Goal: Task Accomplishment & Management: Manage account settings

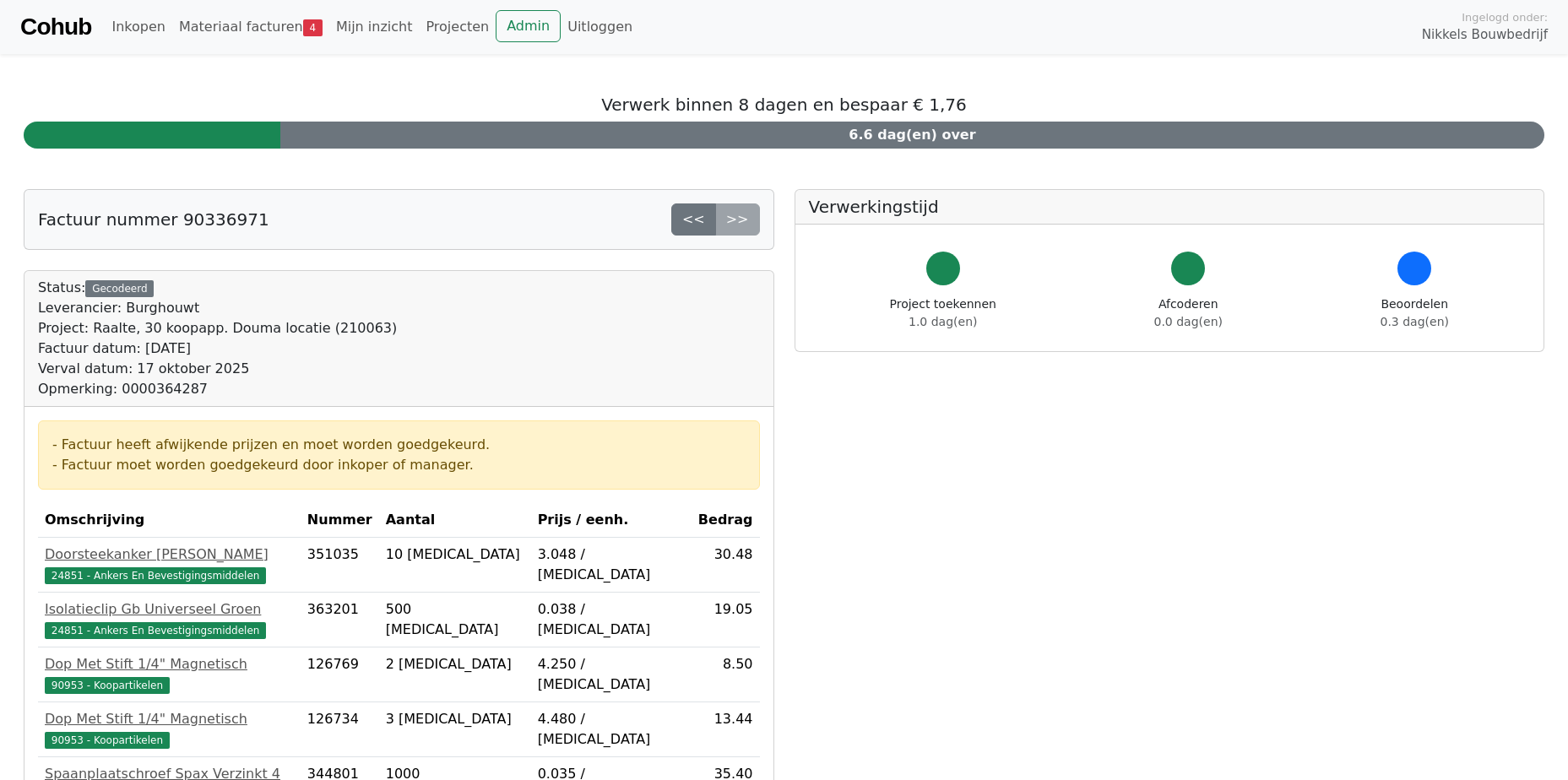
scroll to position [566, 0]
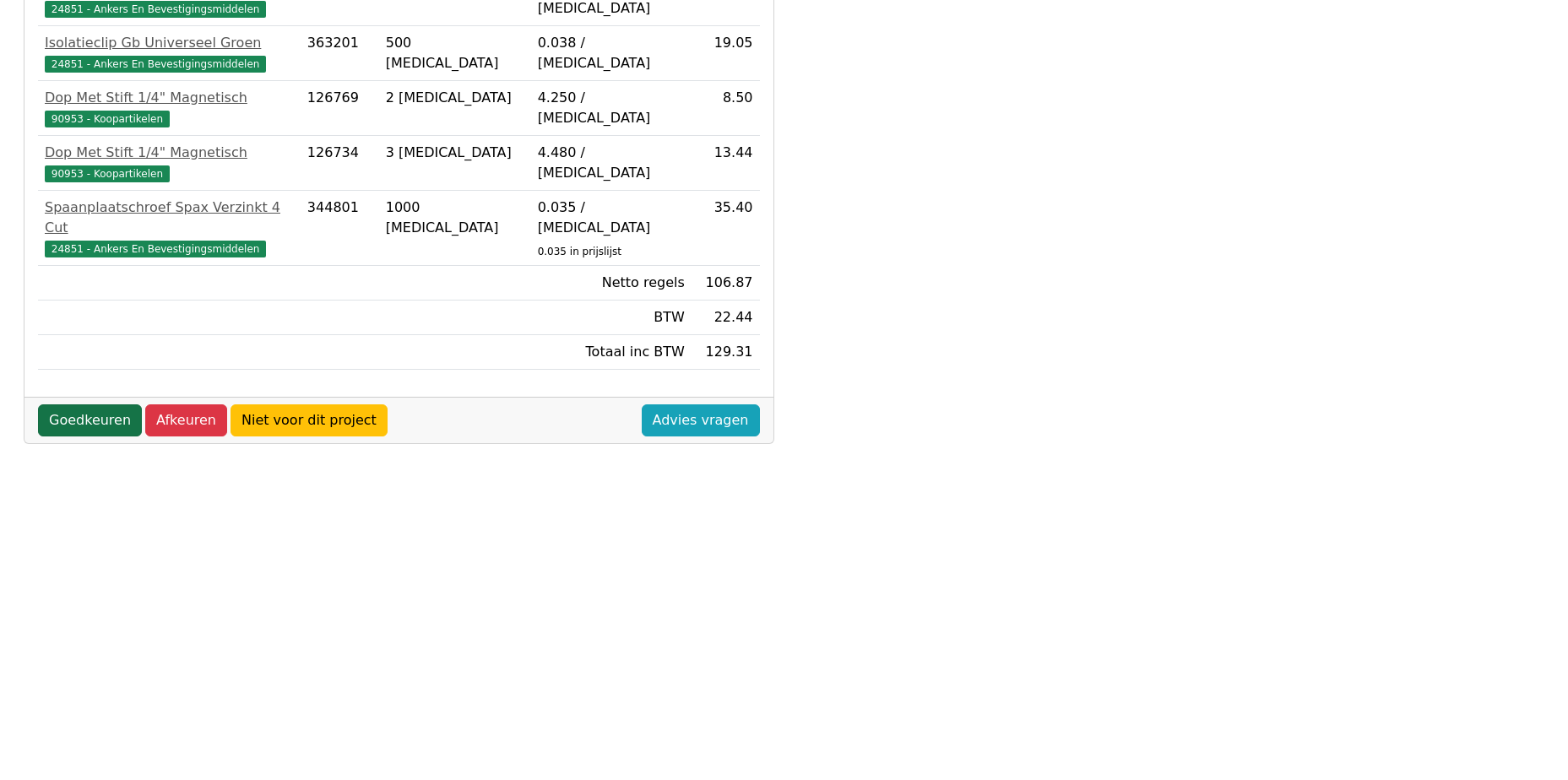
click at [89, 405] on link "Goedkeuren" at bounding box center [90, 421] width 104 height 32
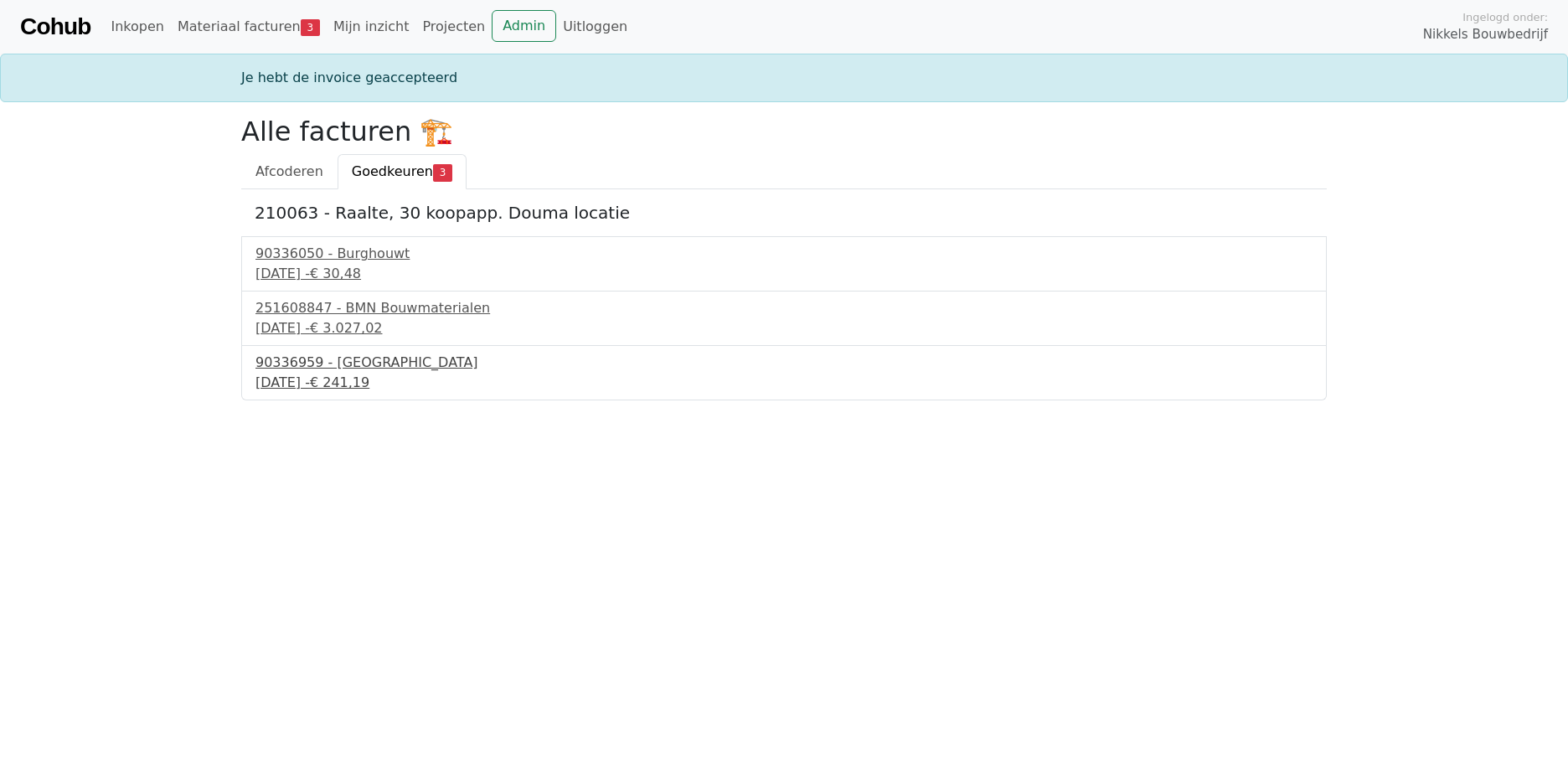
click at [338, 365] on div "90336959 - Burghouwt" at bounding box center [784, 363] width 1057 height 20
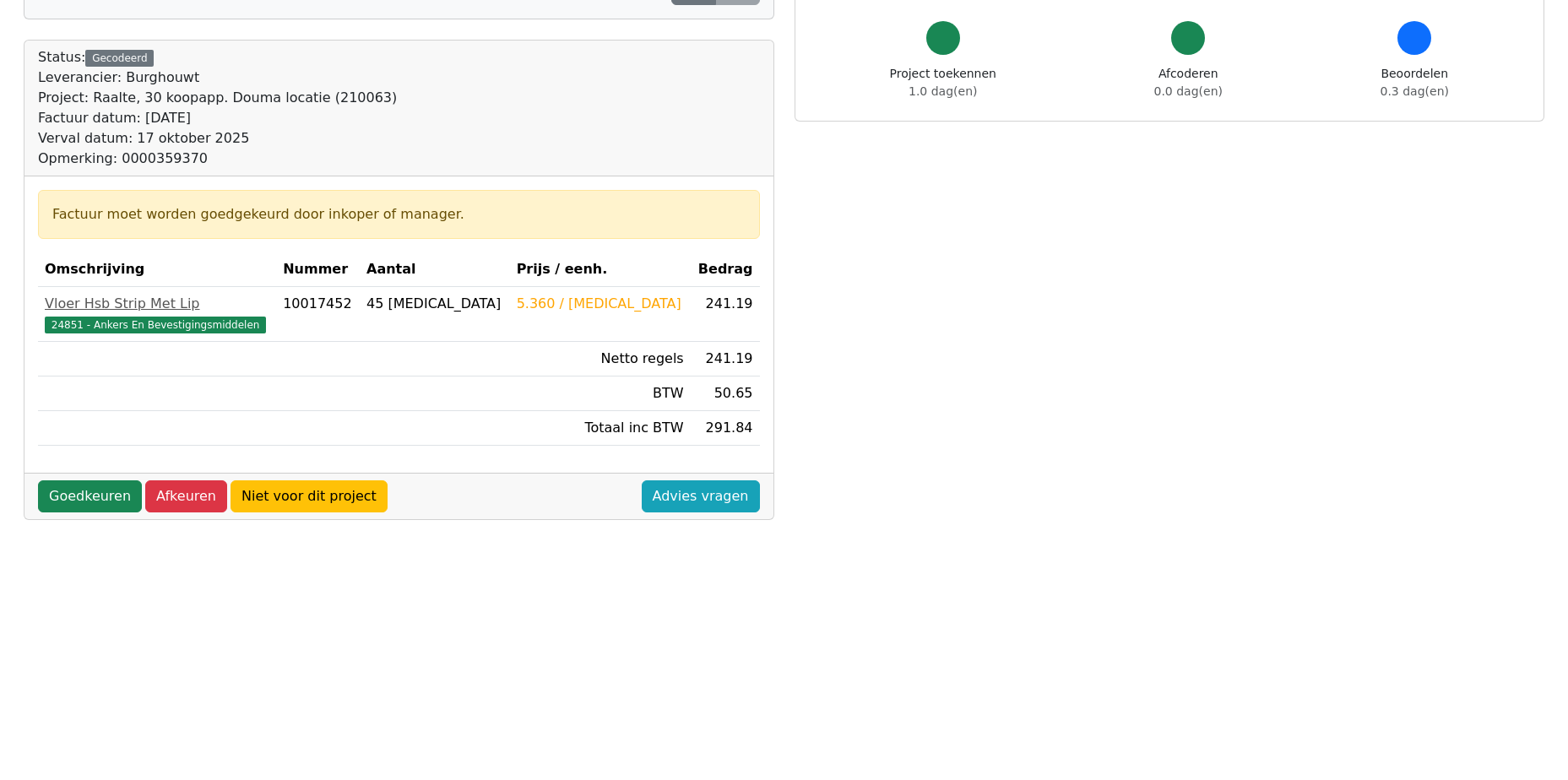
scroll to position [254, 0]
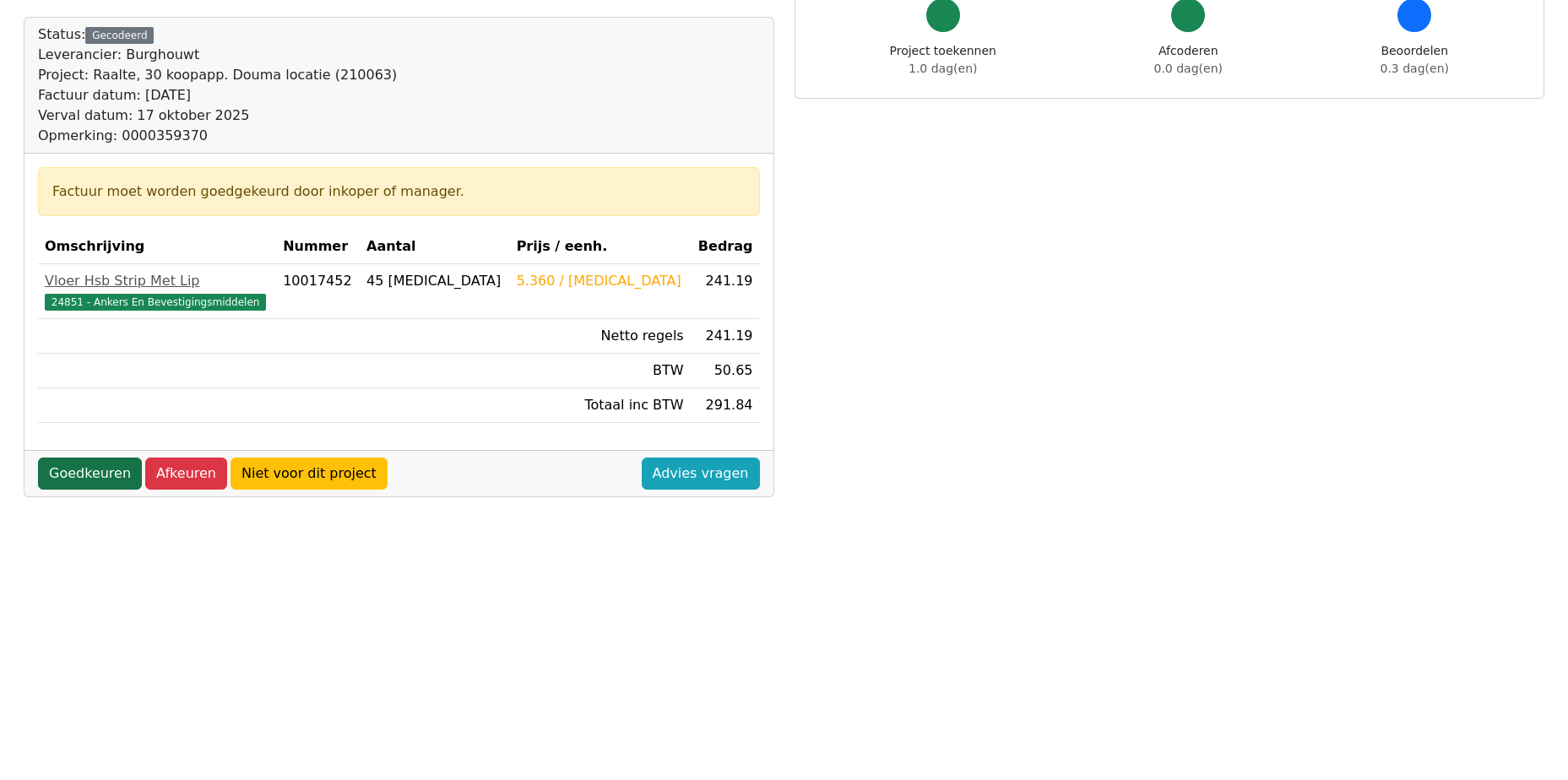
click at [79, 476] on link "Goedkeuren" at bounding box center [90, 473] width 104 height 32
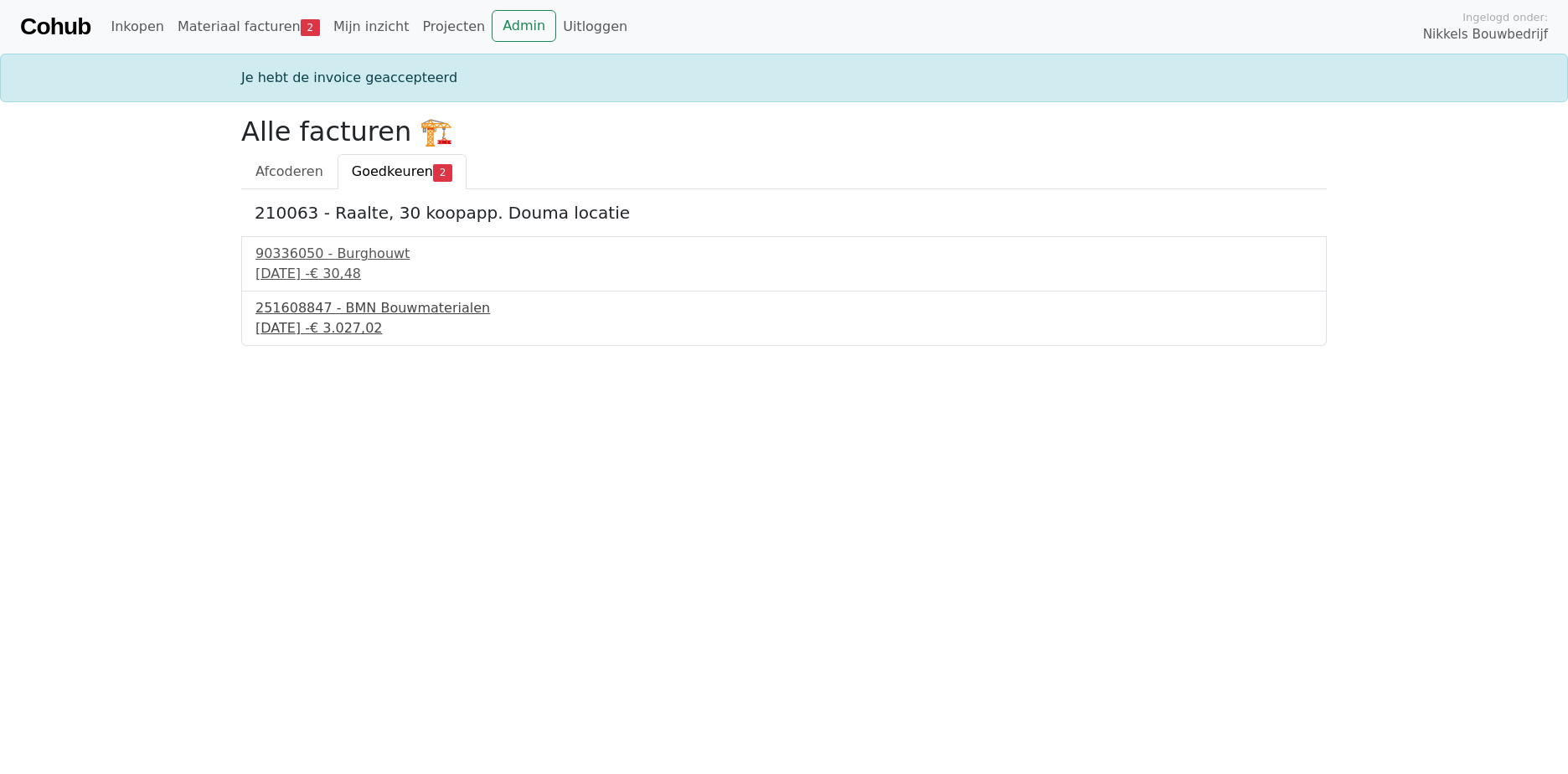
click at [356, 311] on div "251608847 - BMN Bouwmaterialen" at bounding box center [784, 309] width 1057 height 20
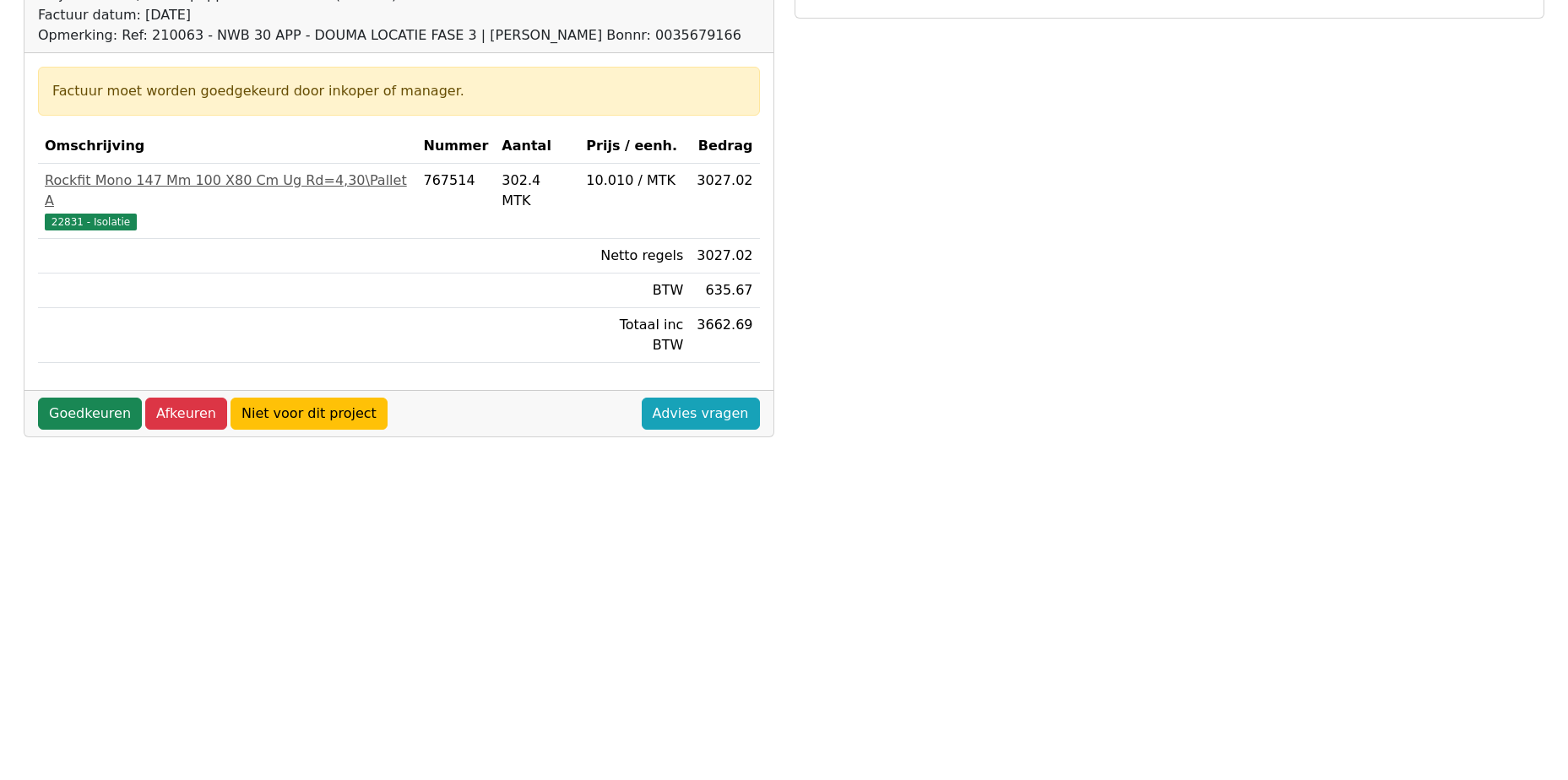
scroll to position [338, 0]
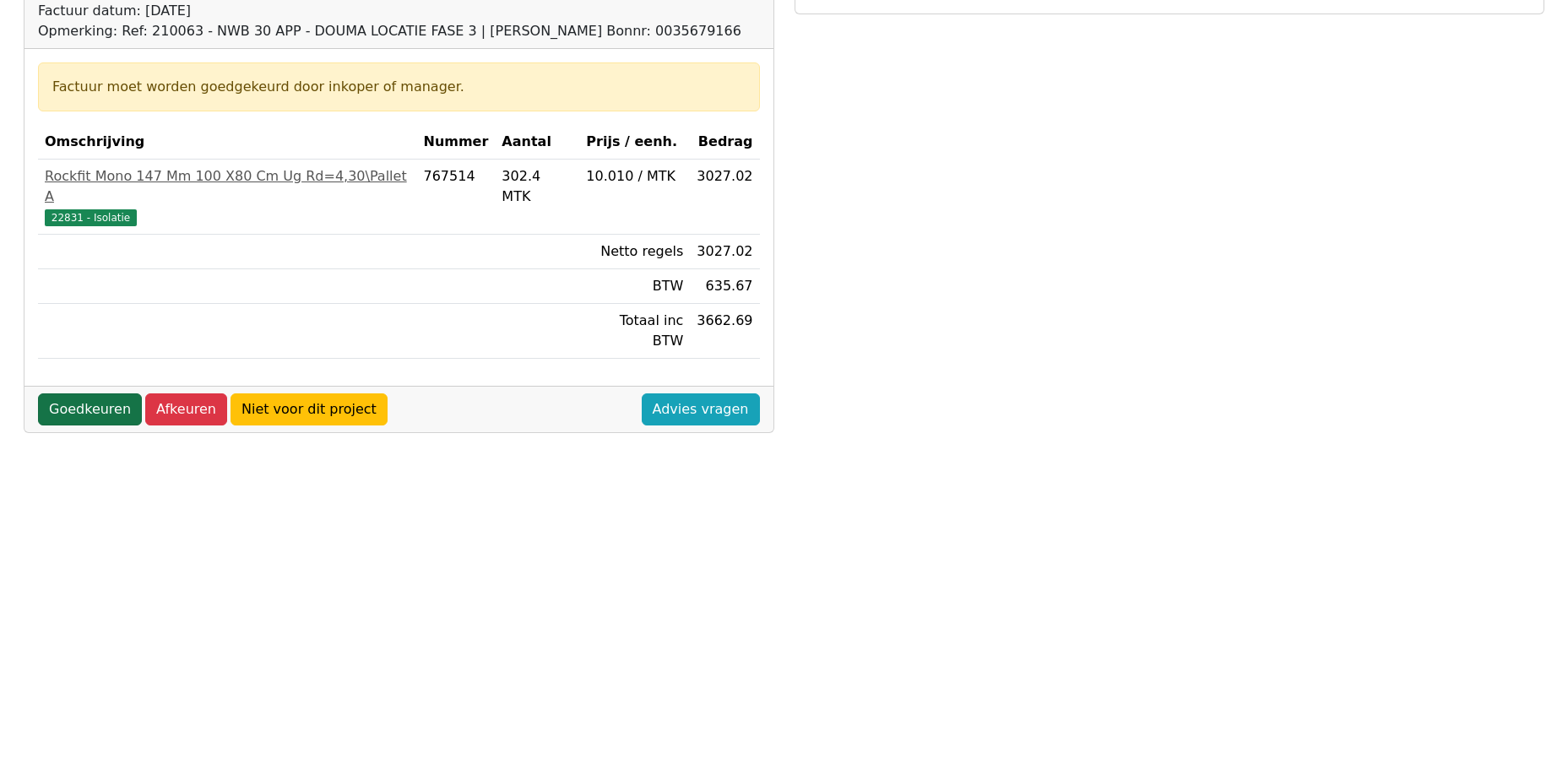
click at [88, 394] on link "Goedkeuren" at bounding box center [90, 410] width 104 height 32
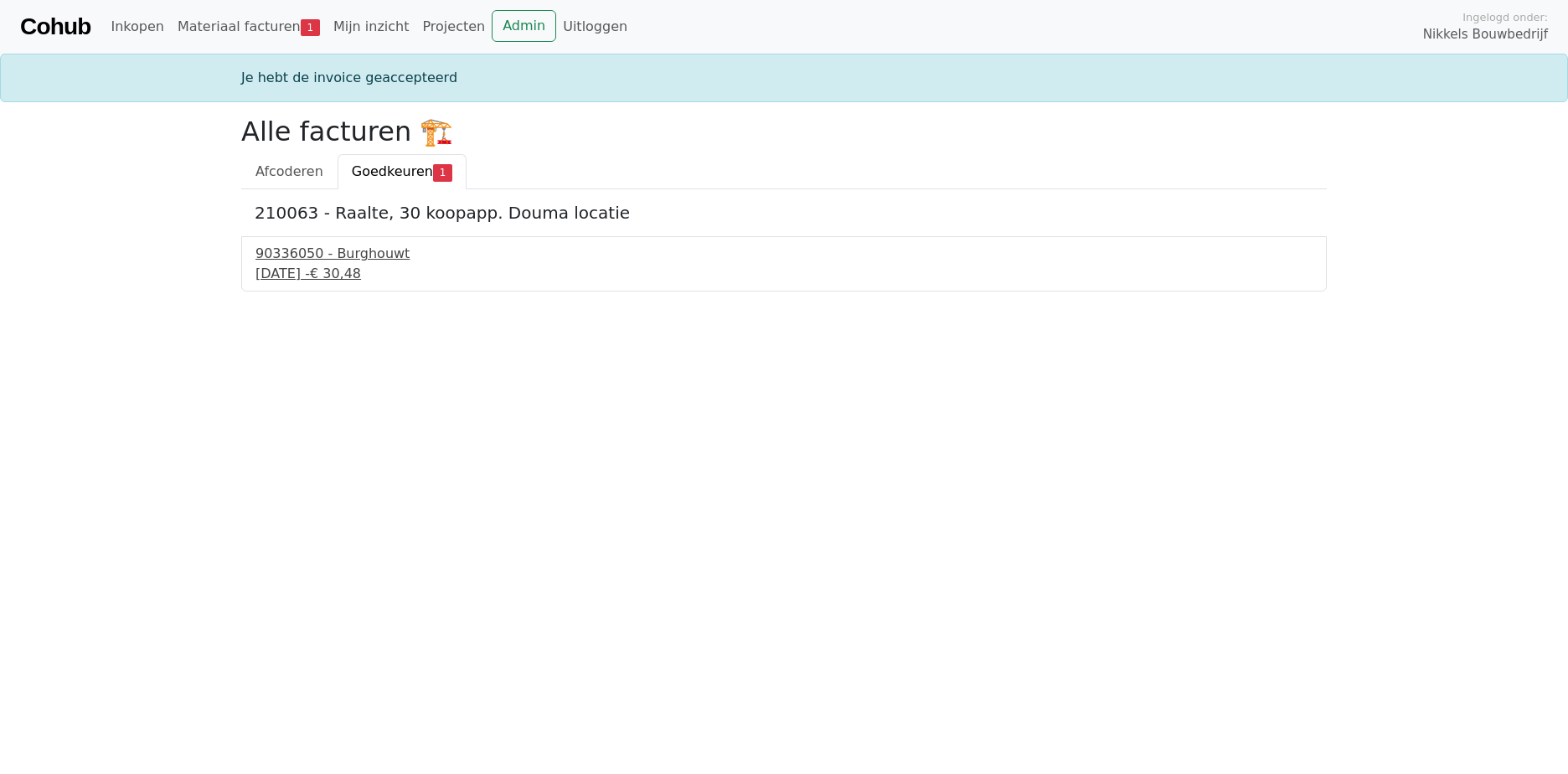
click at [337, 270] on div "16 september 2025 - € 30,48" at bounding box center [784, 274] width 1057 height 20
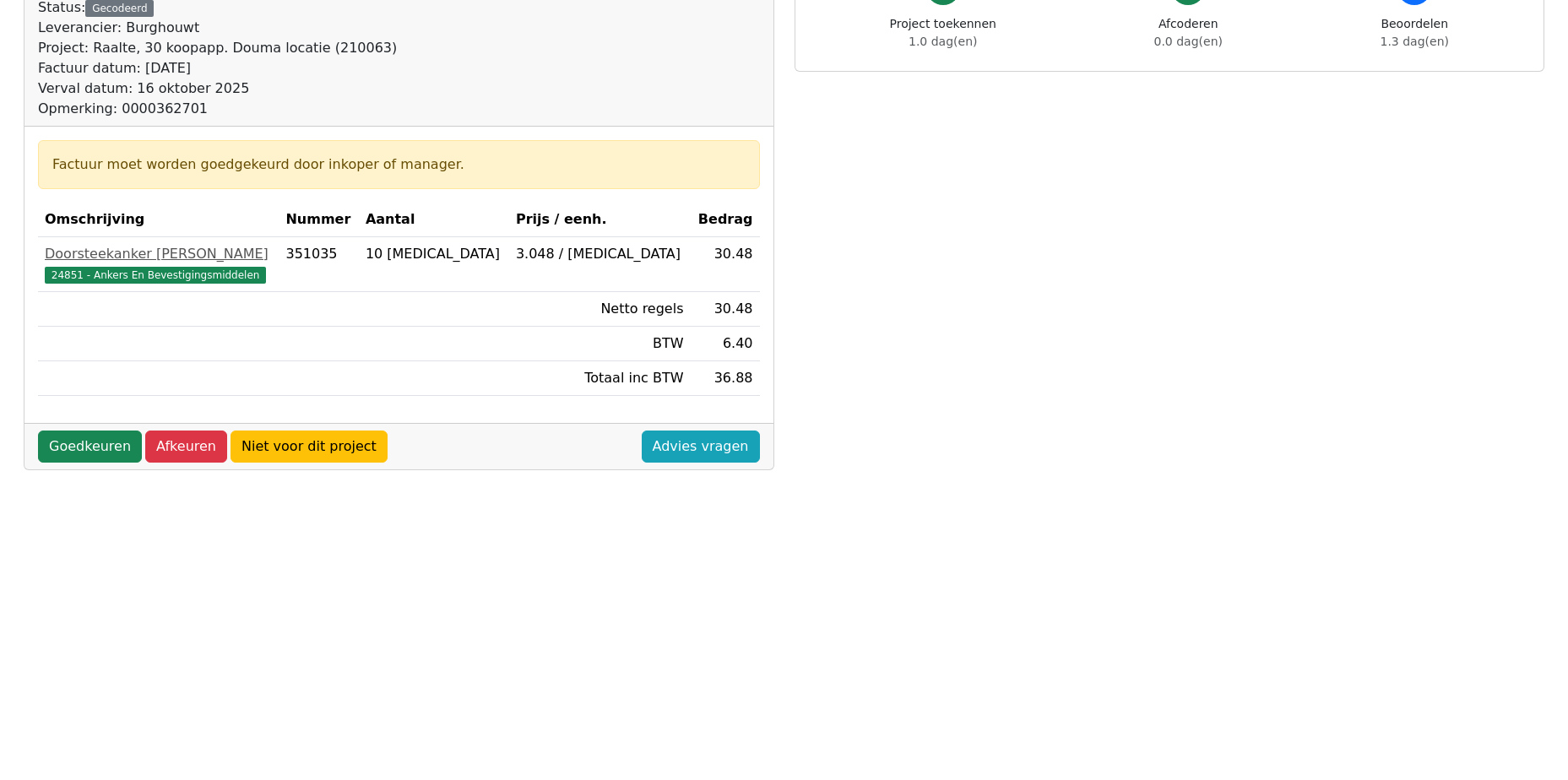
scroll to position [338, 0]
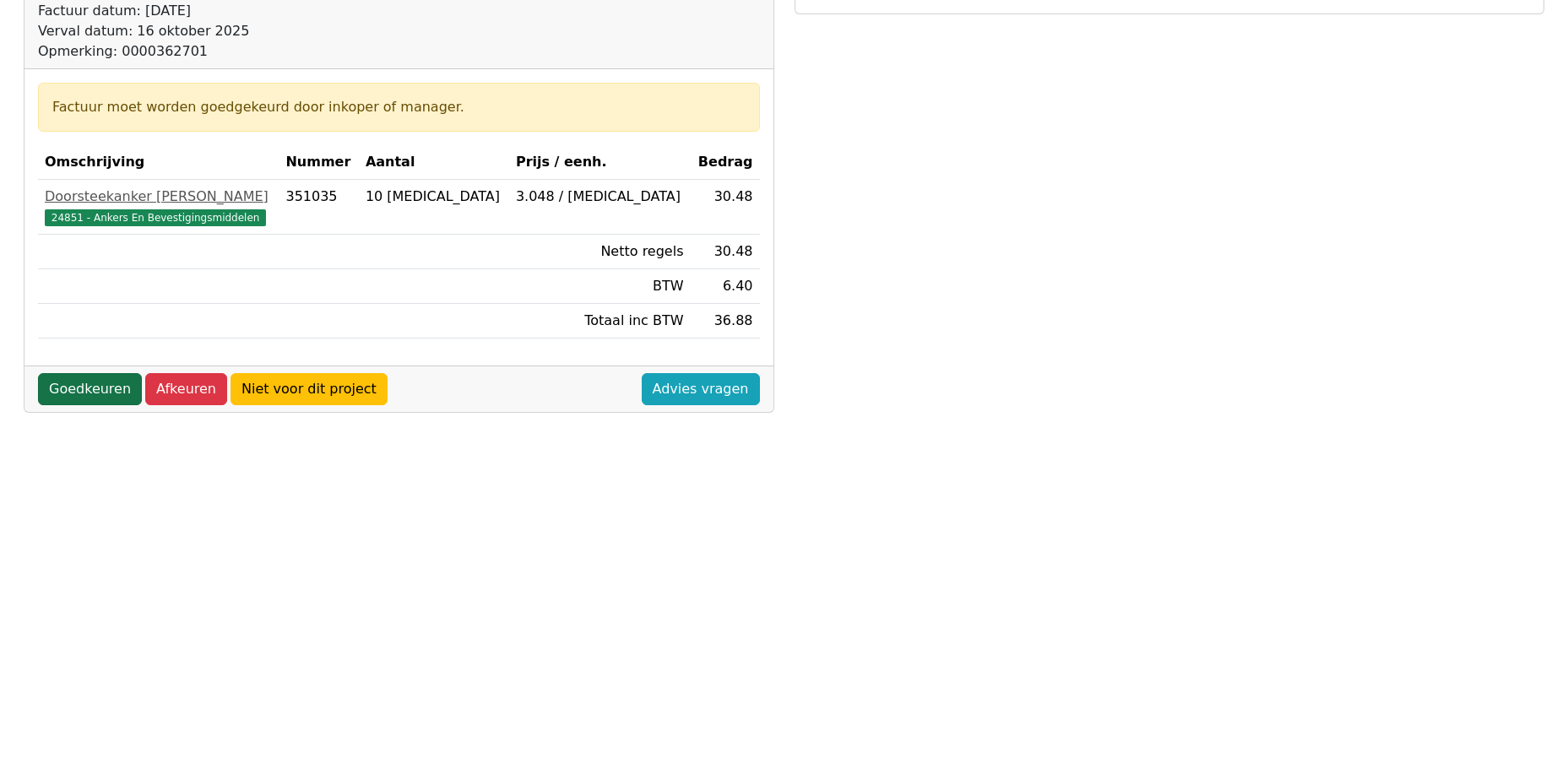
click at [97, 394] on link "Goedkeuren" at bounding box center [90, 390] width 104 height 32
